Goal: Transaction & Acquisition: Purchase product/service

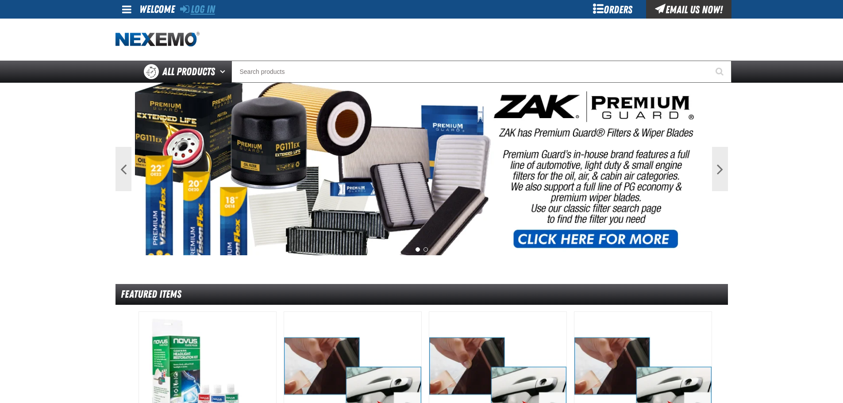
click at [206, 12] on link "Log In" at bounding box center [197, 9] width 35 height 12
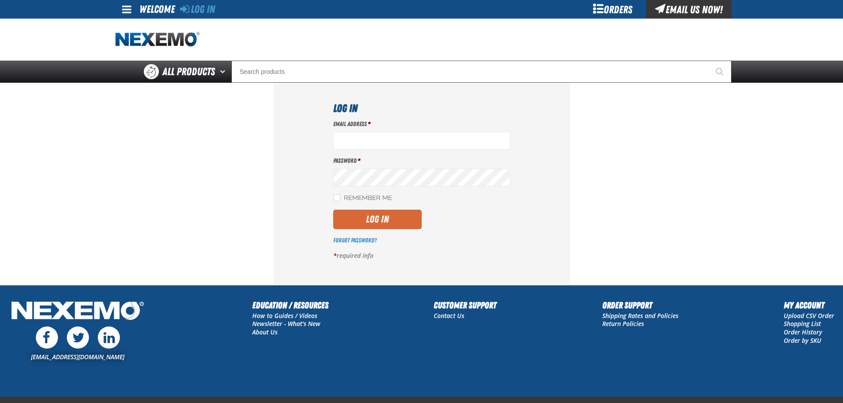
type input "[EMAIL_ADDRESS][DOMAIN_NAME]"
click at [375, 213] on button "Log In" at bounding box center [377, 219] width 88 height 19
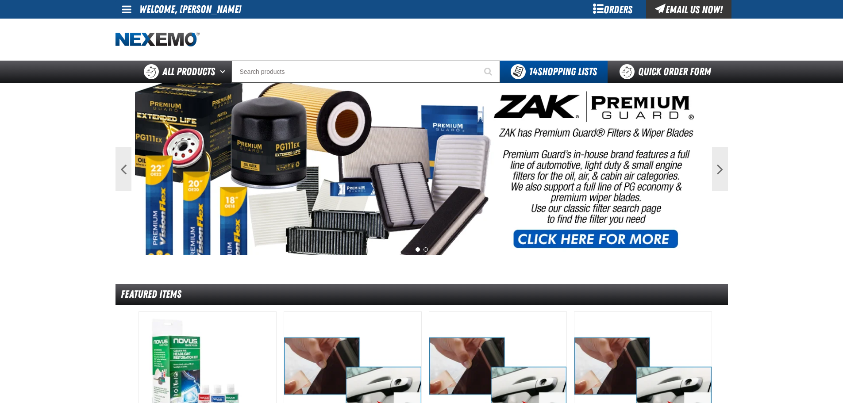
click at [614, 4] on div "Orders" at bounding box center [612, 9] width 66 height 19
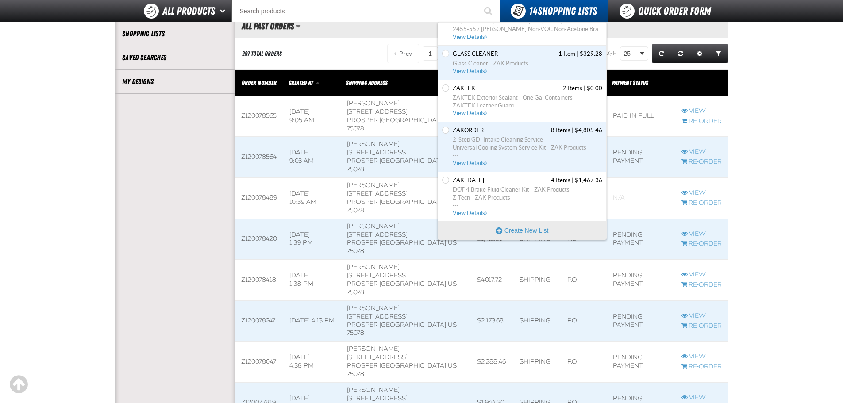
scroll to position [310, 0]
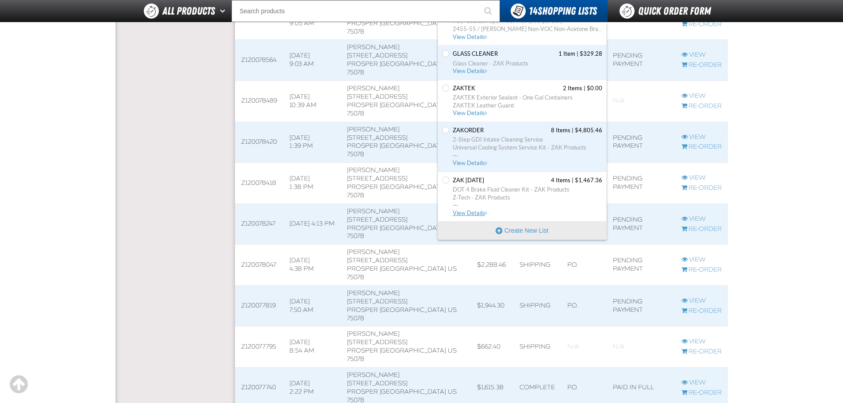
click at [480, 182] on span "Zak [DATE]" at bounding box center [468, 180] width 31 height 8
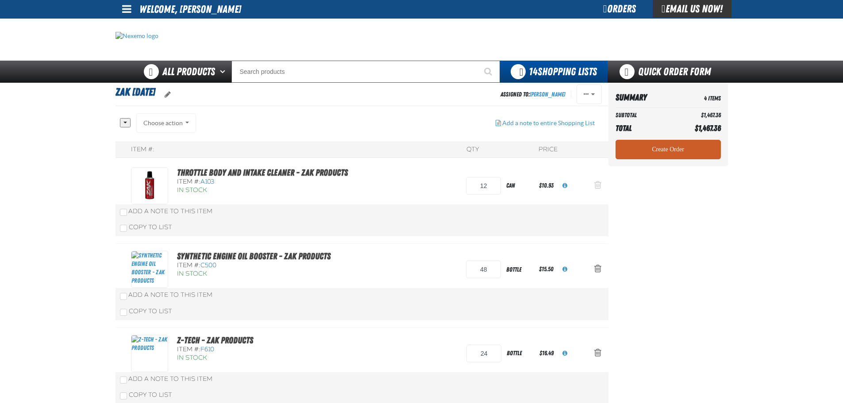
click at [600, 185] on span "Action Remove Throttle Body and Intake Cleaner - ZAK Products from Zak 5.21.2025" at bounding box center [597, 184] width 7 height 9
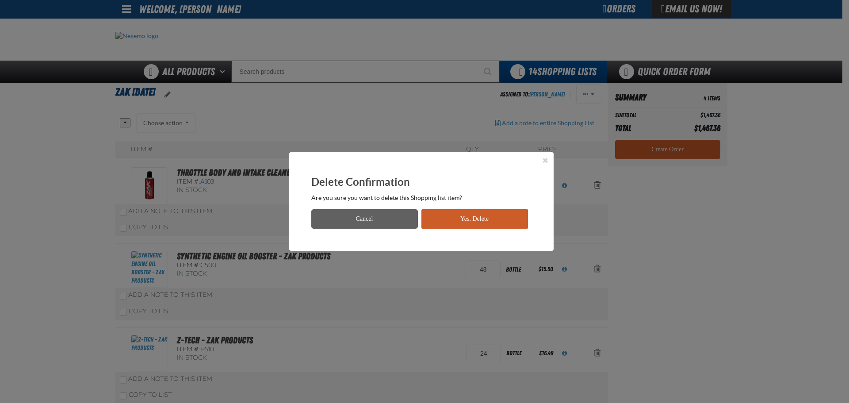
click at [509, 221] on button "Yes, Delete" at bounding box center [475, 218] width 107 height 19
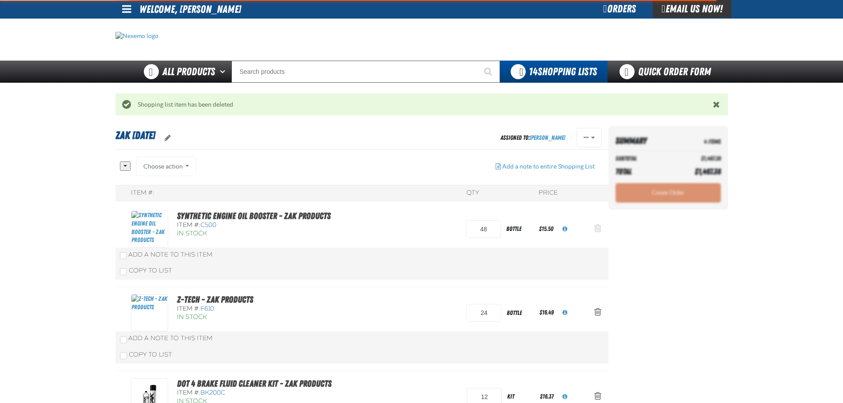
click at [594, 232] on span "Action Remove Synthetic Engine Oil Booster - ZAK Products from Zak 5.21.2025" at bounding box center [597, 228] width 7 height 9
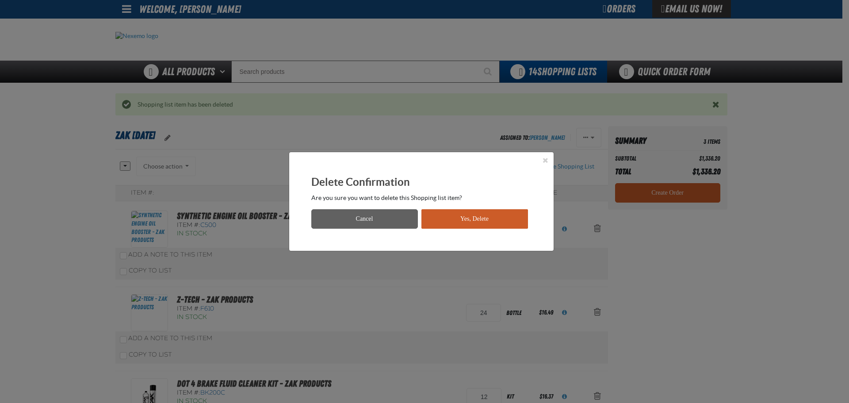
click at [464, 228] on div "Delete Confirmation Are you sure you want to delete this Shopping list item? Ca…" at bounding box center [421, 201] width 265 height 99
click at [463, 222] on button "Yes, Delete" at bounding box center [475, 218] width 107 height 19
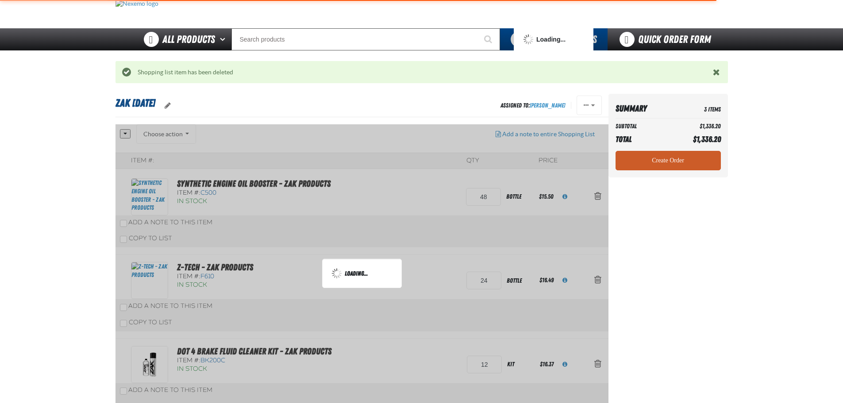
scroll to position [115, 0]
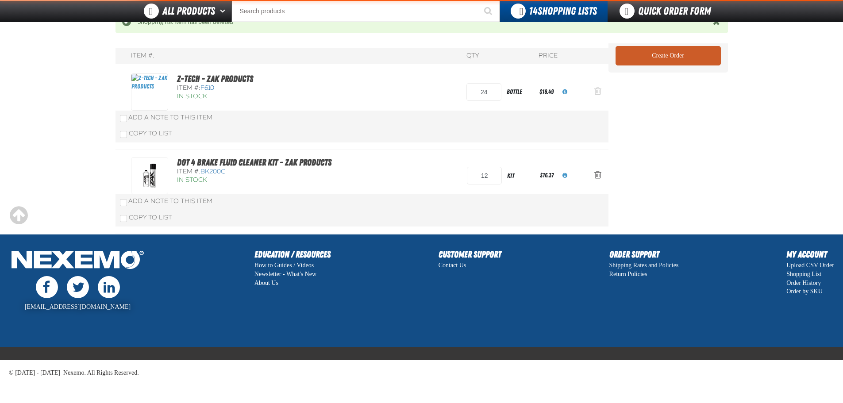
click at [588, 94] on button "Action Remove Z-Tech - ZAK Products from Zak 5.21.2025" at bounding box center [597, 91] width 21 height 19
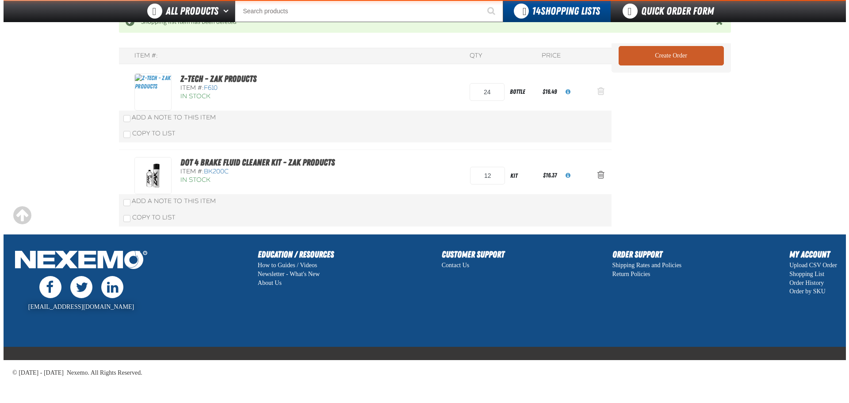
scroll to position [0, 0]
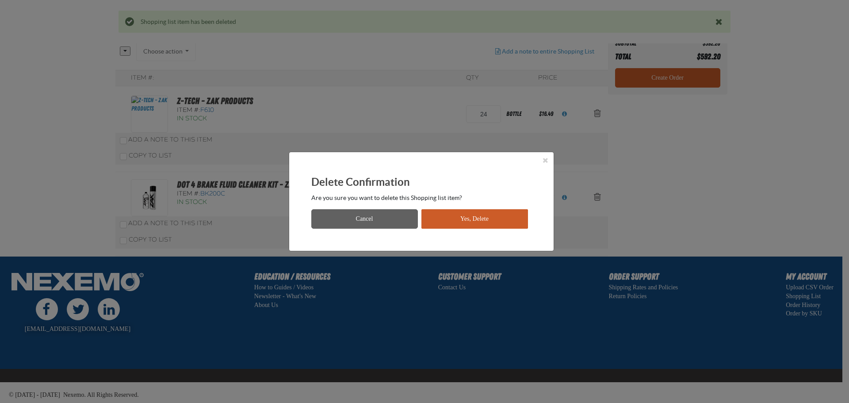
click at [449, 222] on button "Yes, Delete" at bounding box center [475, 218] width 107 height 19
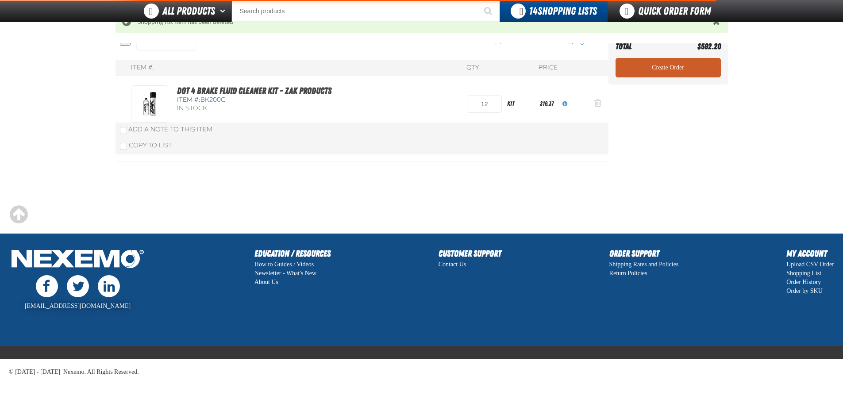
scroll to position [103, 0]
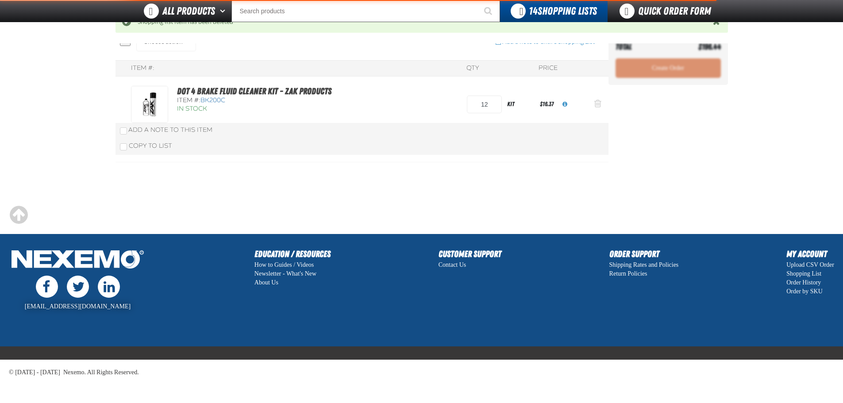
click at [600, 107] on span "Action Remove DOT 4 Brake Fluid Cleaner Kit - ZAK Products from Zak 5.21.2025" at bounding box center [597, 103] width 7 height 9
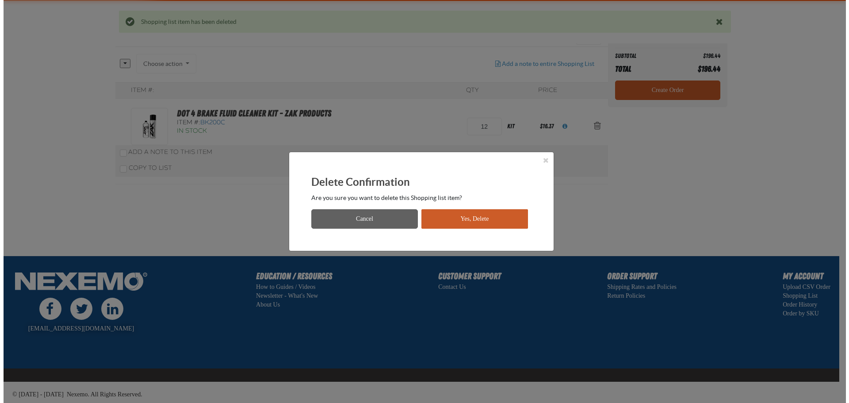
scroll to position [0, 0]
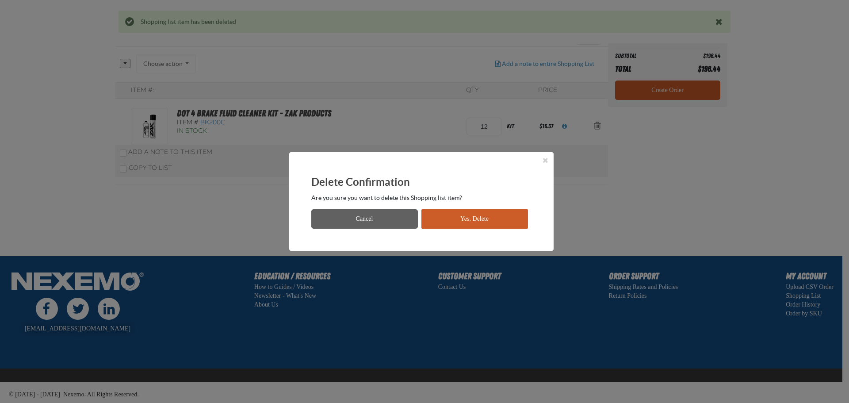
click at [482, 214] on button "Yes, Delete" at bounding box center [475, 218] width 107 height 19
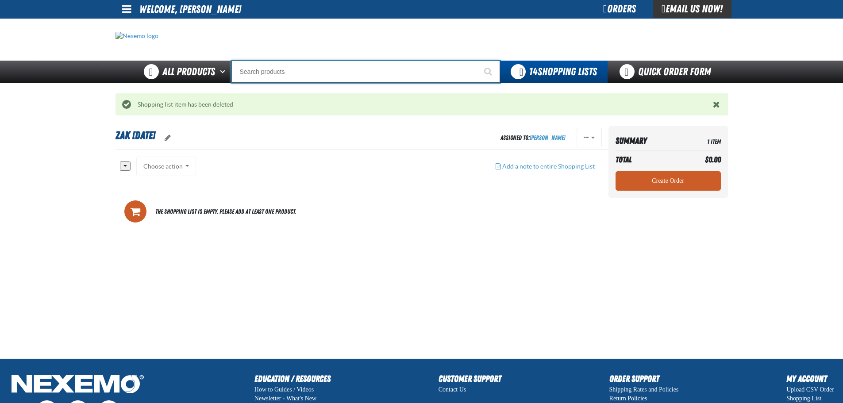
click at [360, 71] on input "Search" at bounding box center [365, 72] width 268 height 22
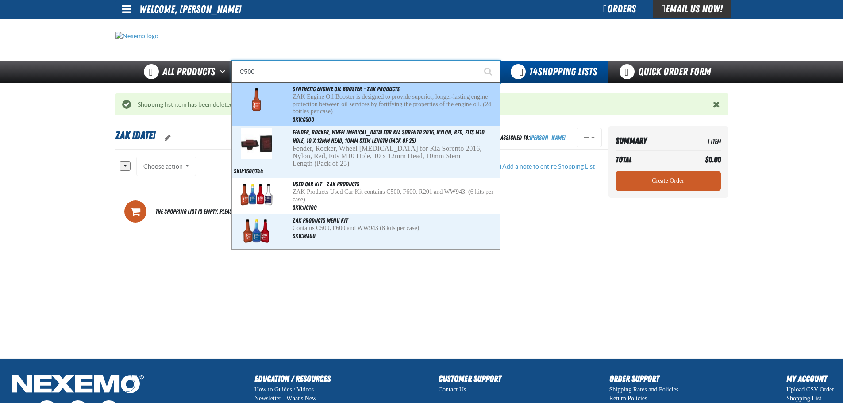
click at [373, 93] on div "Synthetic Engine Oil Booster - ZAK Products ZAK Engine Oil Booster is designed …" at bounding box center [366, 104] width 268 height 43
type input "Synthetic Engine Oil Booster - ZAK Products"
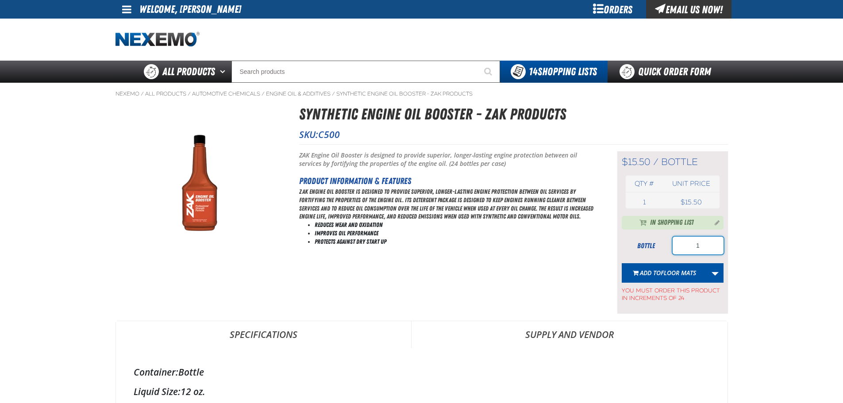
drag, startPoint x: 703, startPoint y: 247, endPoint x: 643, endPoint y: 261, distance: 62.2
click at [648, 263] on form "bottle 1 Add to FLOOR MATS Update ZAKORDER Remove From ZAKORDER Create New Shop…" at bounding box center [672, 269] width 102 height 65
type input "48"
click at [718, 271] on link "More Actions" at bounding box center [714, 272] width 17 height 19
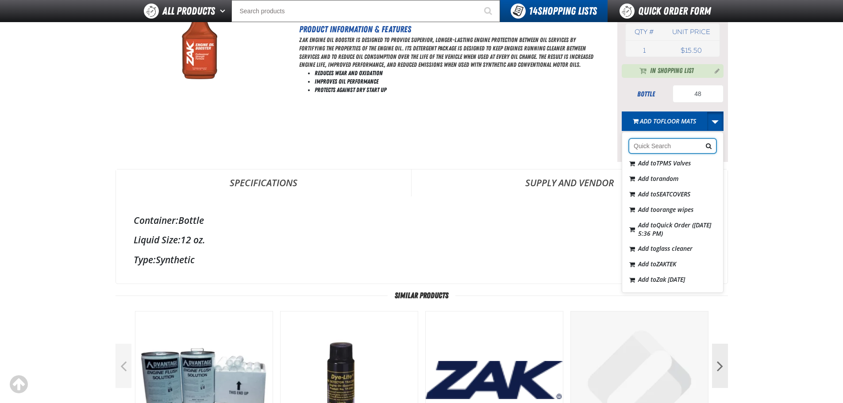
scroll to position [133, 0]
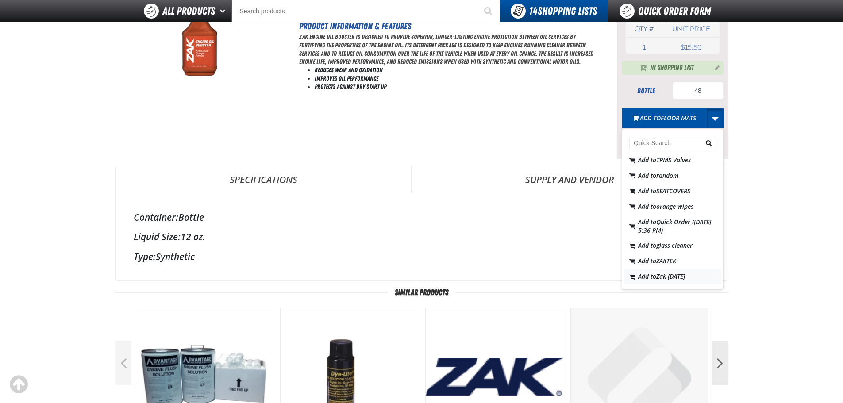
click at [676, 276] on span "Zak [DATE]" at bounding box center [670, 276] width 29 height 8
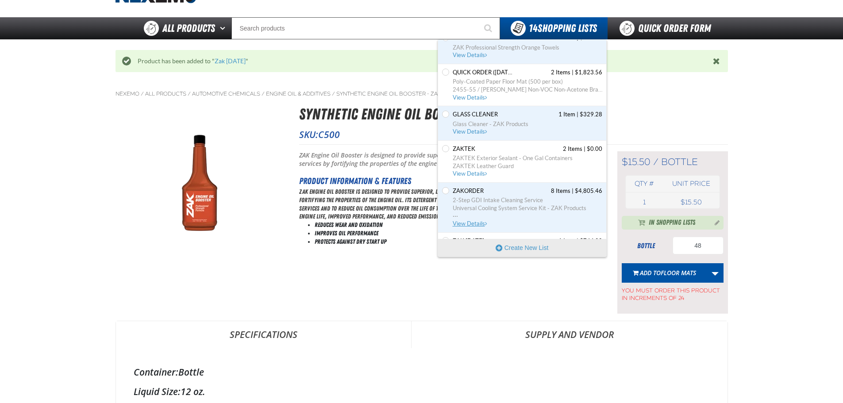
scroll to position [328, 0]
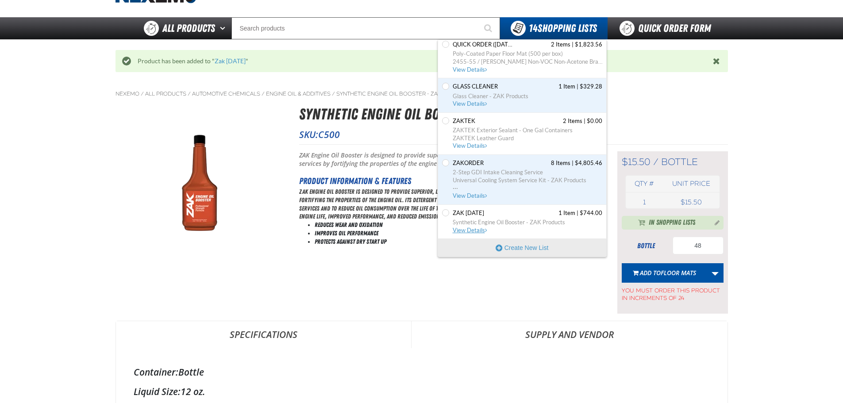
click at [478, 217] on link "Zak 5.21.2025 1 Item | $744.00 Synthetic Engine Oil Booster - ZAK Products View…" at bounding box center [526, 221] width 151 height 25
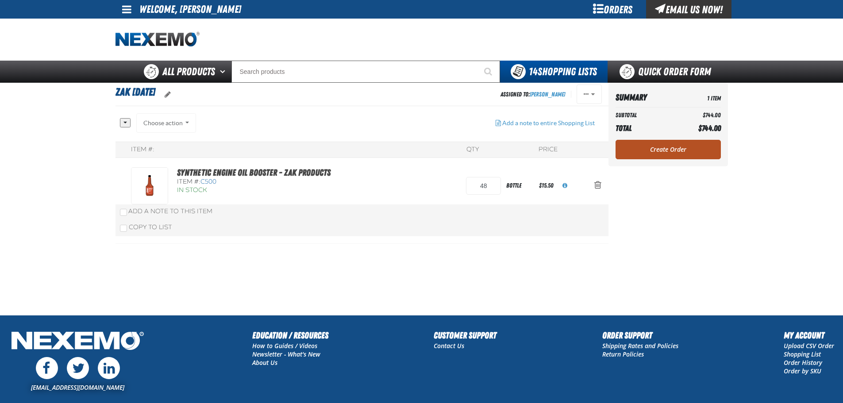
click at [704, 152] on link "Create Order" at bounding box center [667, 149] width 105 height 19
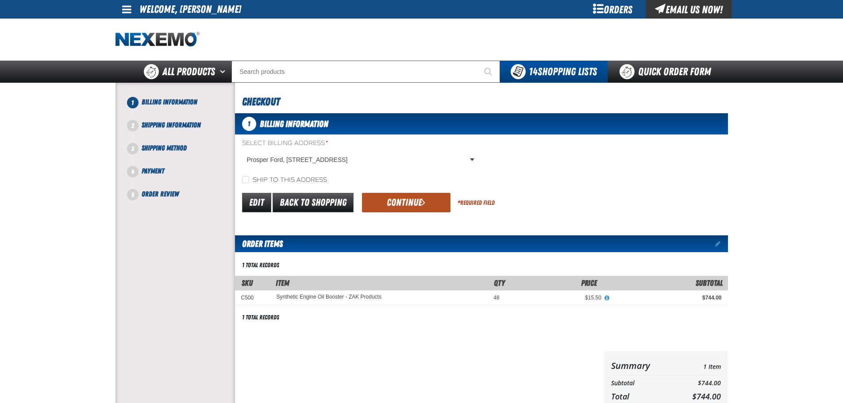
click at [426, 202] on button "Continue" at bounding box center [406, 202] width 88 height 19
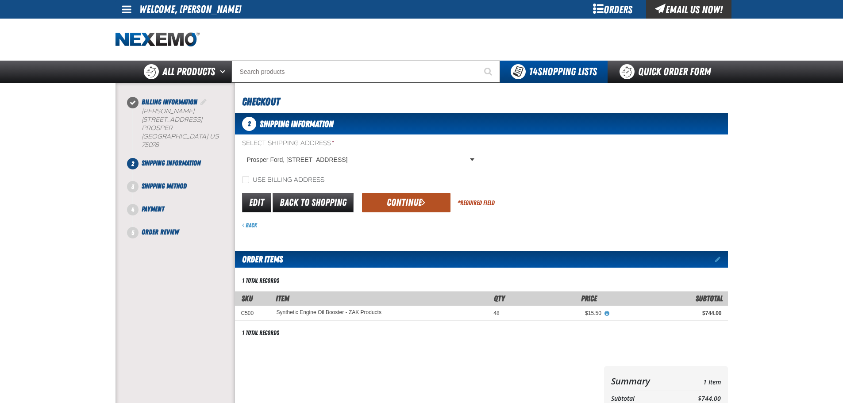
click at [416, 210] on button "Continue" at bounding box center [406, 202] width 88 height 19
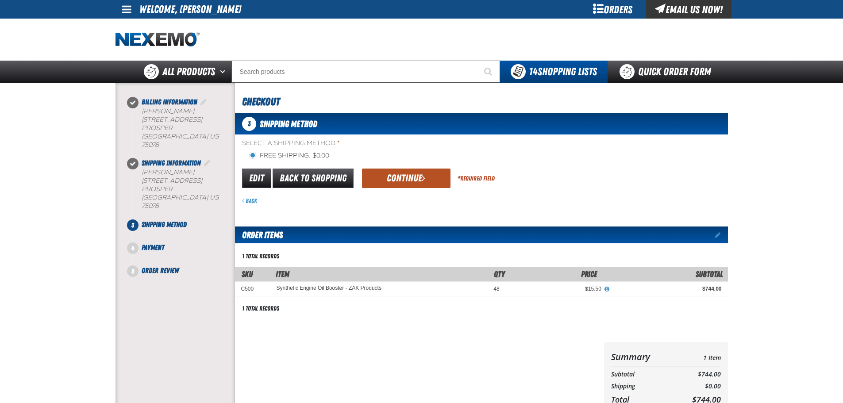
click at [418, 180] on button "Continue" at bounding box center [406, 178] width 88 height 19
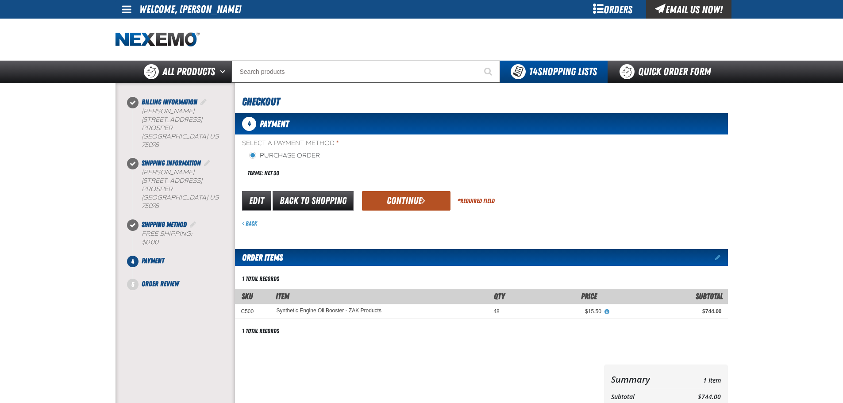
click at [412, 199] on button "Continue" at bounding box center [406, 200] width 88 height 19
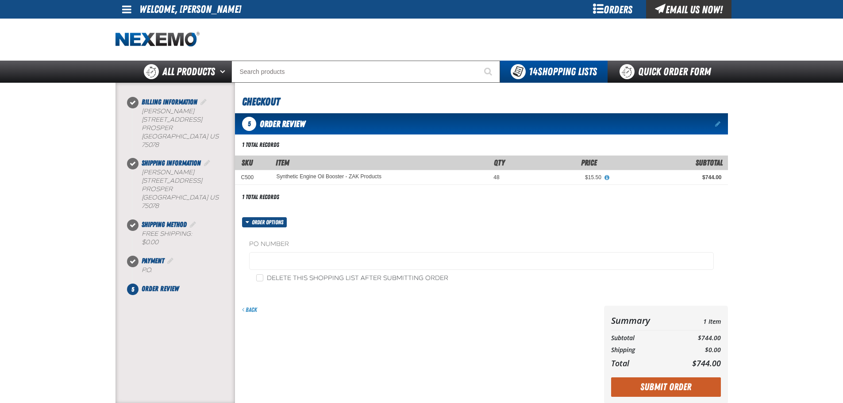
click at [349, 271] on fieldset "PO Number" at bounding box center [481, 257] width 464 height 34
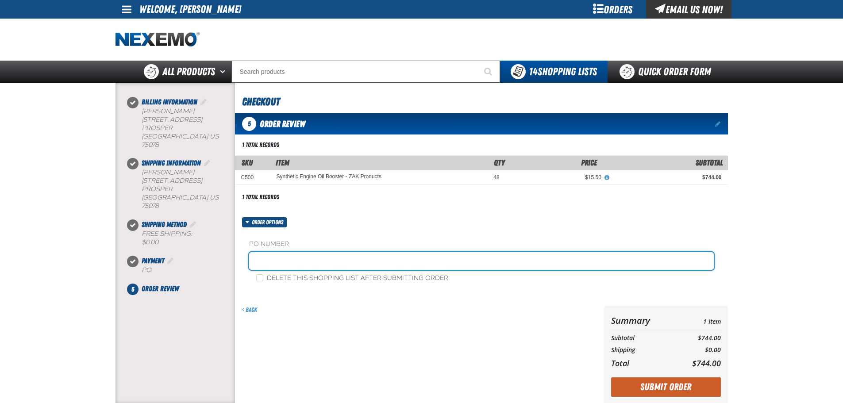
click at [352, 264] on input "text" at bounding box center [481, 261] width 464 height 18
type input "Z0908"
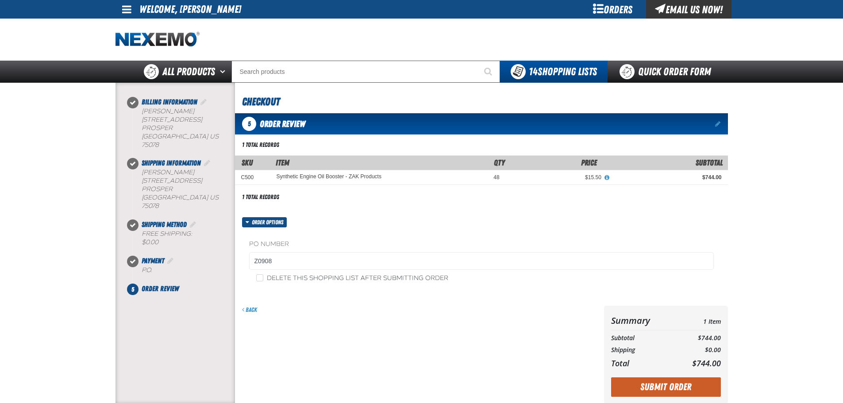
click at [662, 387] on button "Submit Order" at bounding box center [666, 386] width 110 height 19
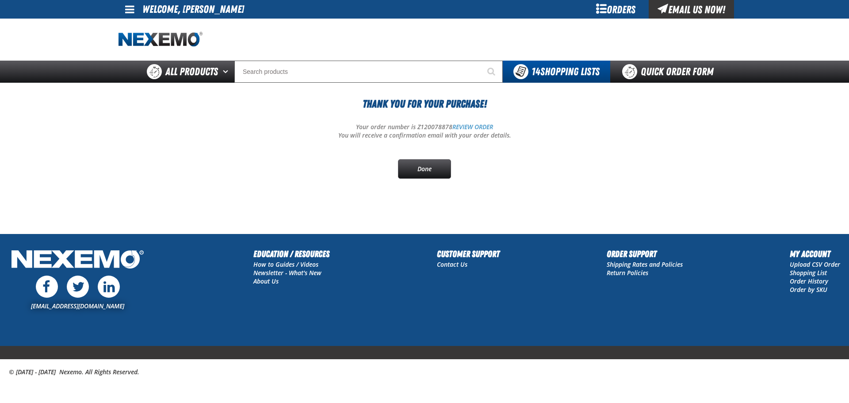
click at [284, 134] on p "You will receive a confirmation email with your order details." at bounding box center [425, 135] width 612 height 8
click at [54, 127] on main "Thank You For Your Purchase! Your order number is Z120078878 REVIEW ORDER You w…" at bounding box center [424, 158] width 849 height 151
click at [60, 49] on div "Staging Site 5.1 Upgrade Site My Account My Account Support Ticket Support Tick…" at bounding box center [424, 41] width 849 height 83
click at [52, 172] on main "Thank You For Your Purchase! Your order number is Z120078878 REVIEW ORDER You w…" at bounding box center [424, 158] width 849 height 151
